Goal: Transaction & Acquisition: Purchase product/service

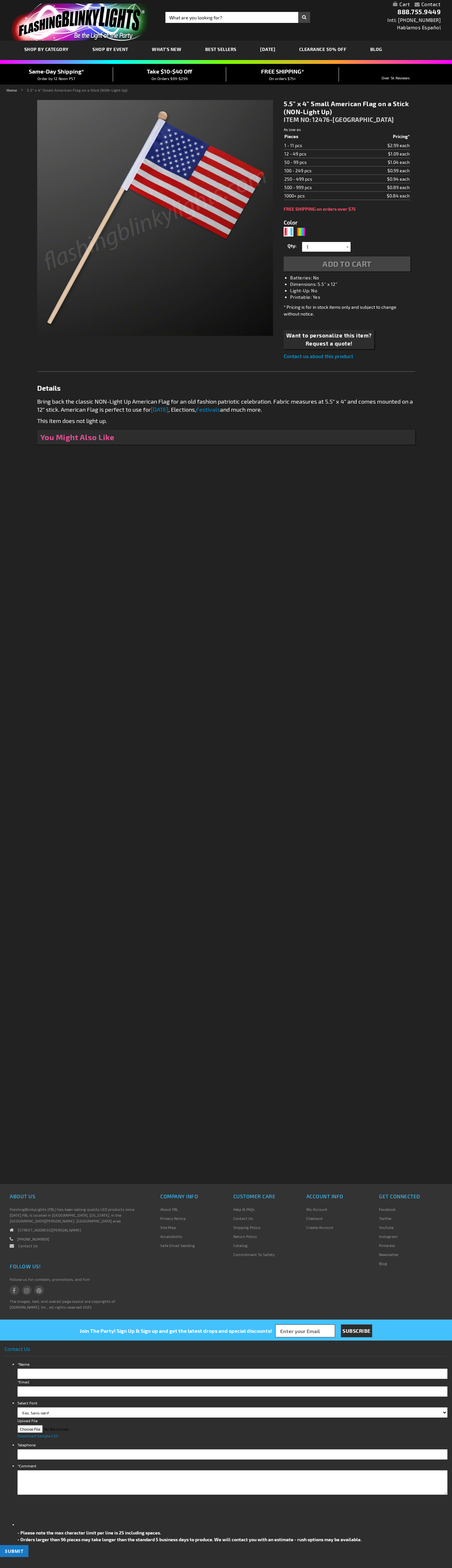
type input "5643"
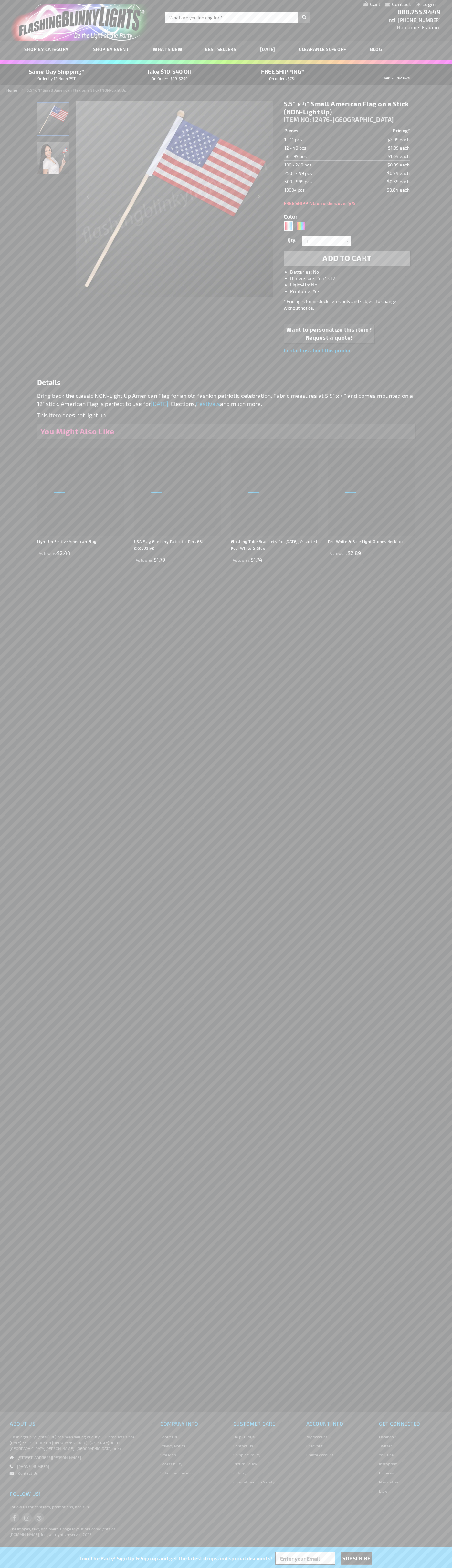
click at [347, 258] on span "Add to Cart" at bounding box center [347, 257] width 49 height 9
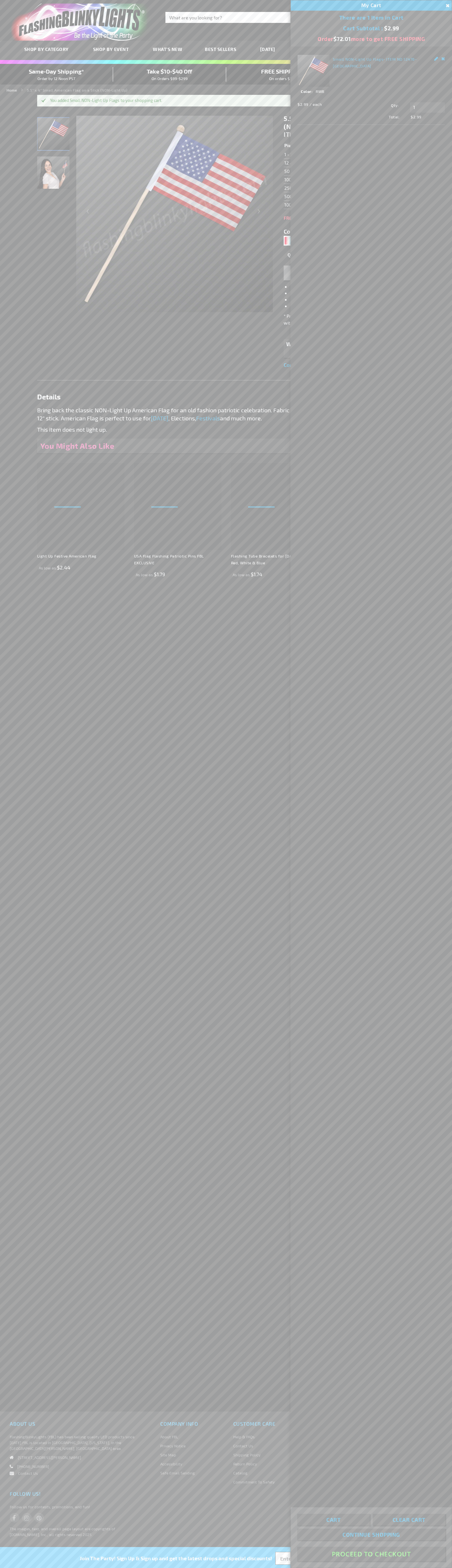
click at [371, 1554] on button "Proceed To Checkout" at bounding box center [371, 1554] width 148 height 15
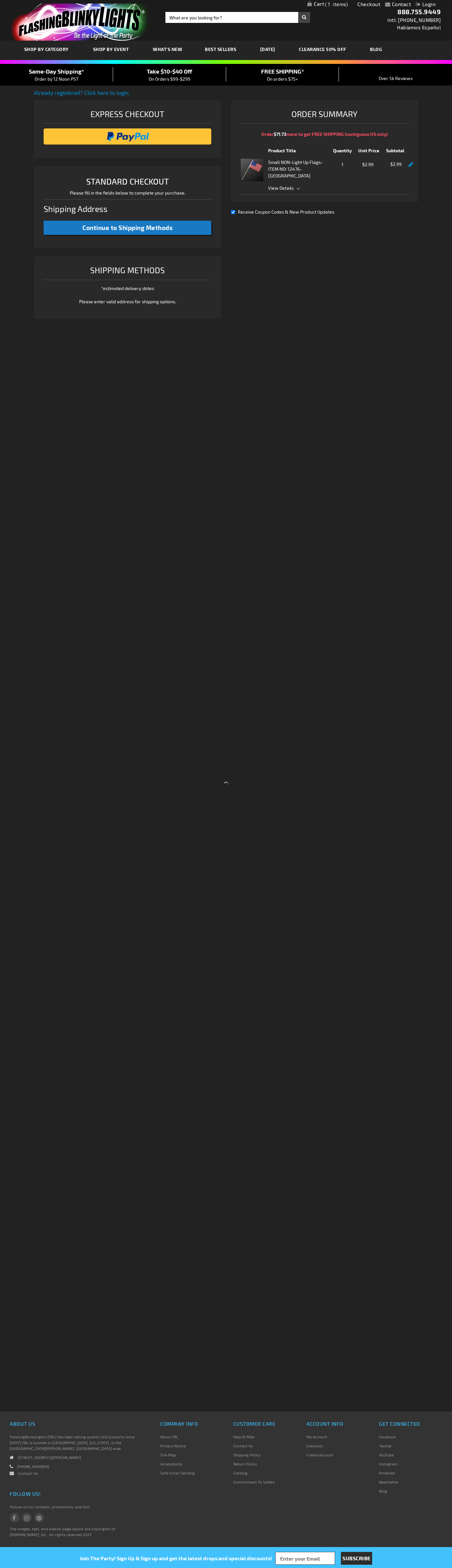
select select "US"
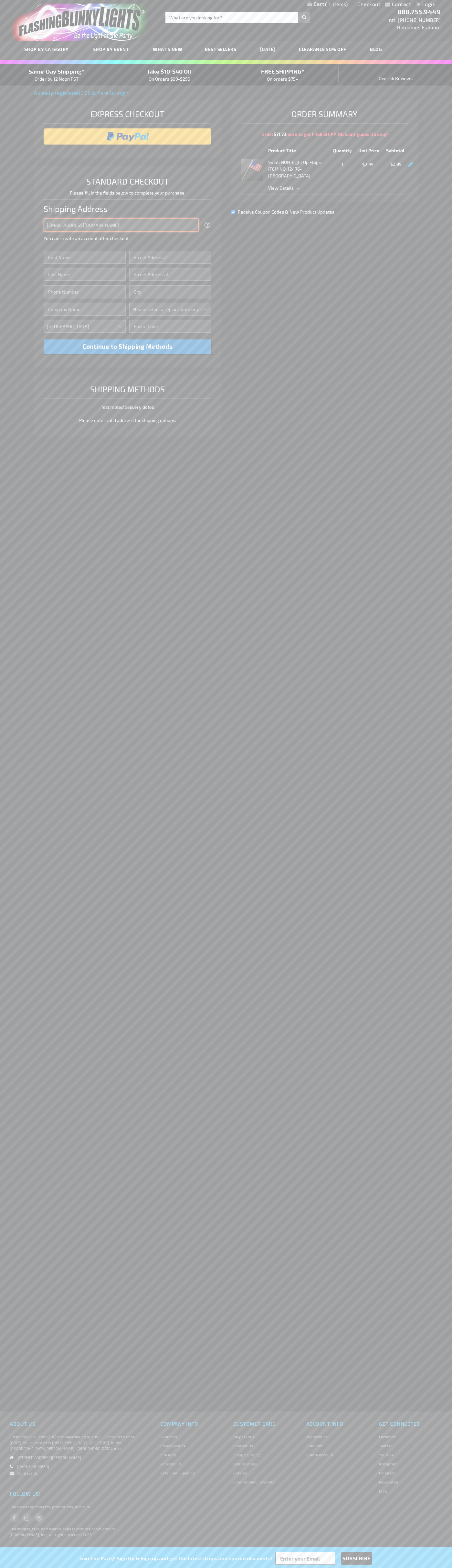
type input "[EMAIL_ADDRESS][DOMAIN_NAME]"
type input "John"
type input "4581 Webb Street"
type input "First floor"
type input "pryor"
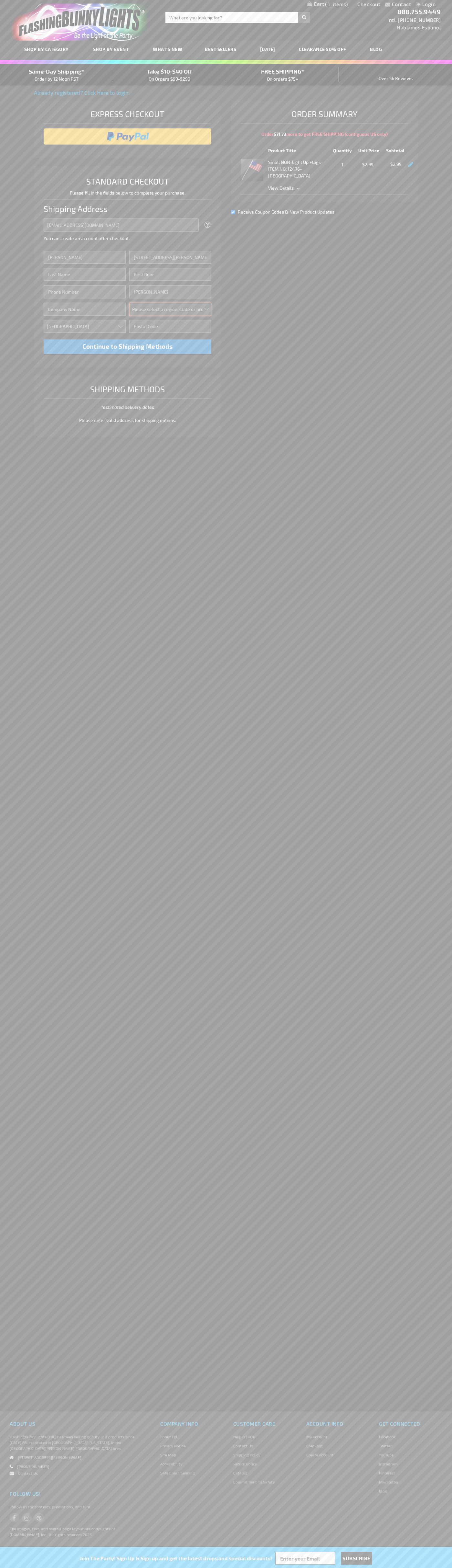
select select "48"
type input "74361"
type input "Smith"
type input "6502530000"
type input "John Smith"
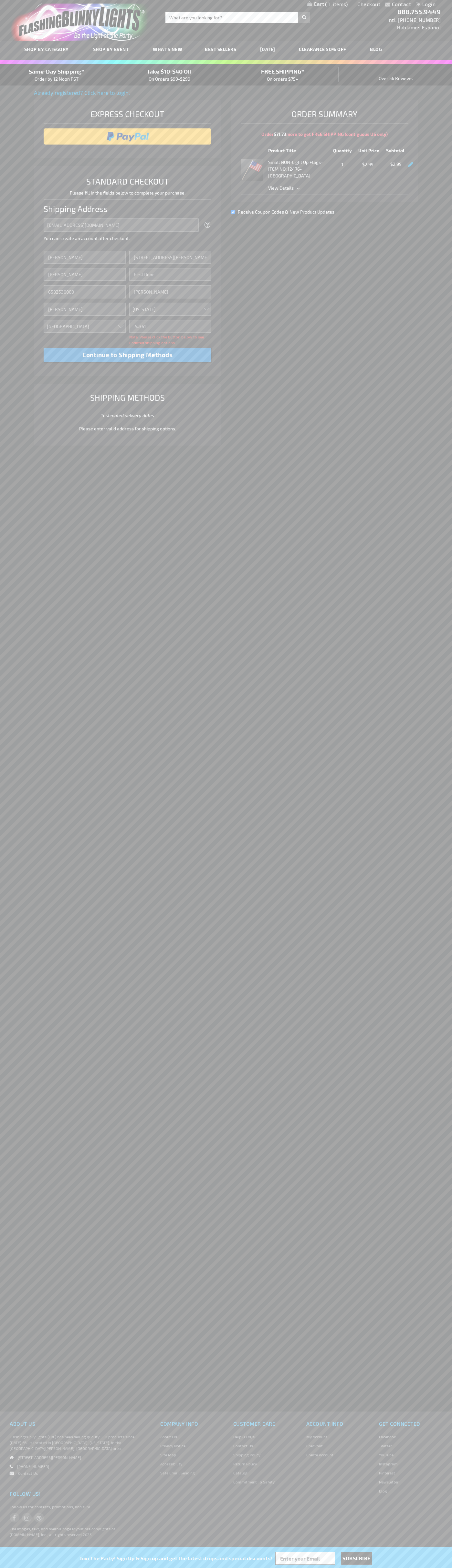
click at [57, 75] on div "Same-Day Shipping* Order by 12 Noon PST" at bounding box center [57, 74] width 113 height 15
click at [127, 136] on input "image" at bounding box center [127, 136] width 161 height 13
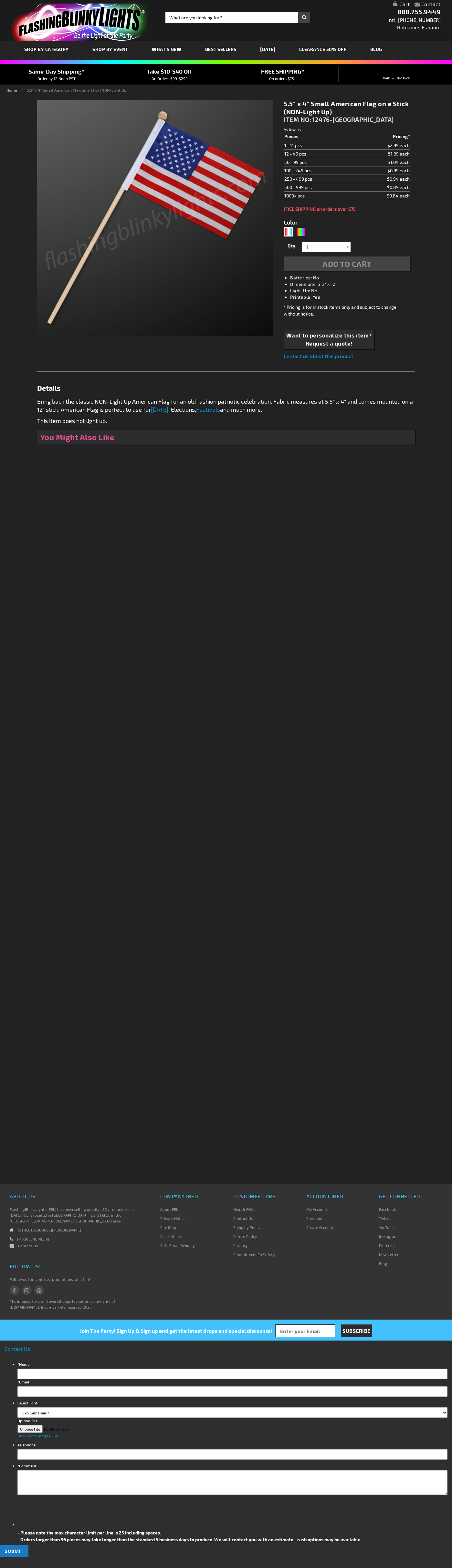
type input "5643"
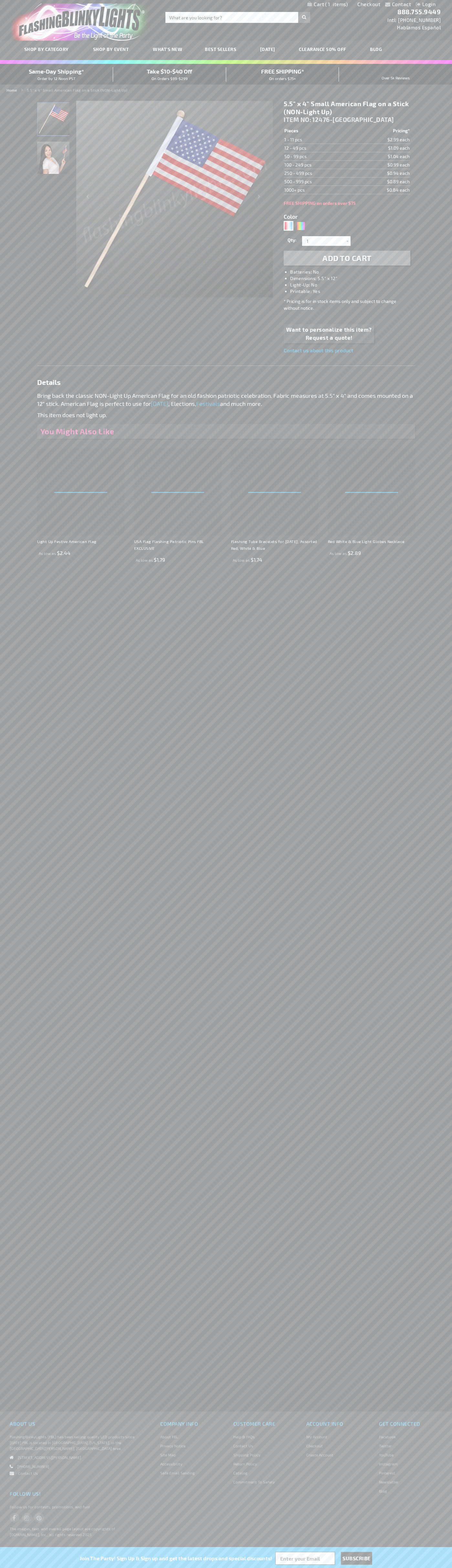
click at [327, 4] on span "1" at bounding box center [336, 4] width 23 height 6
